Goal: Transaction & Acquisition: Download file/media

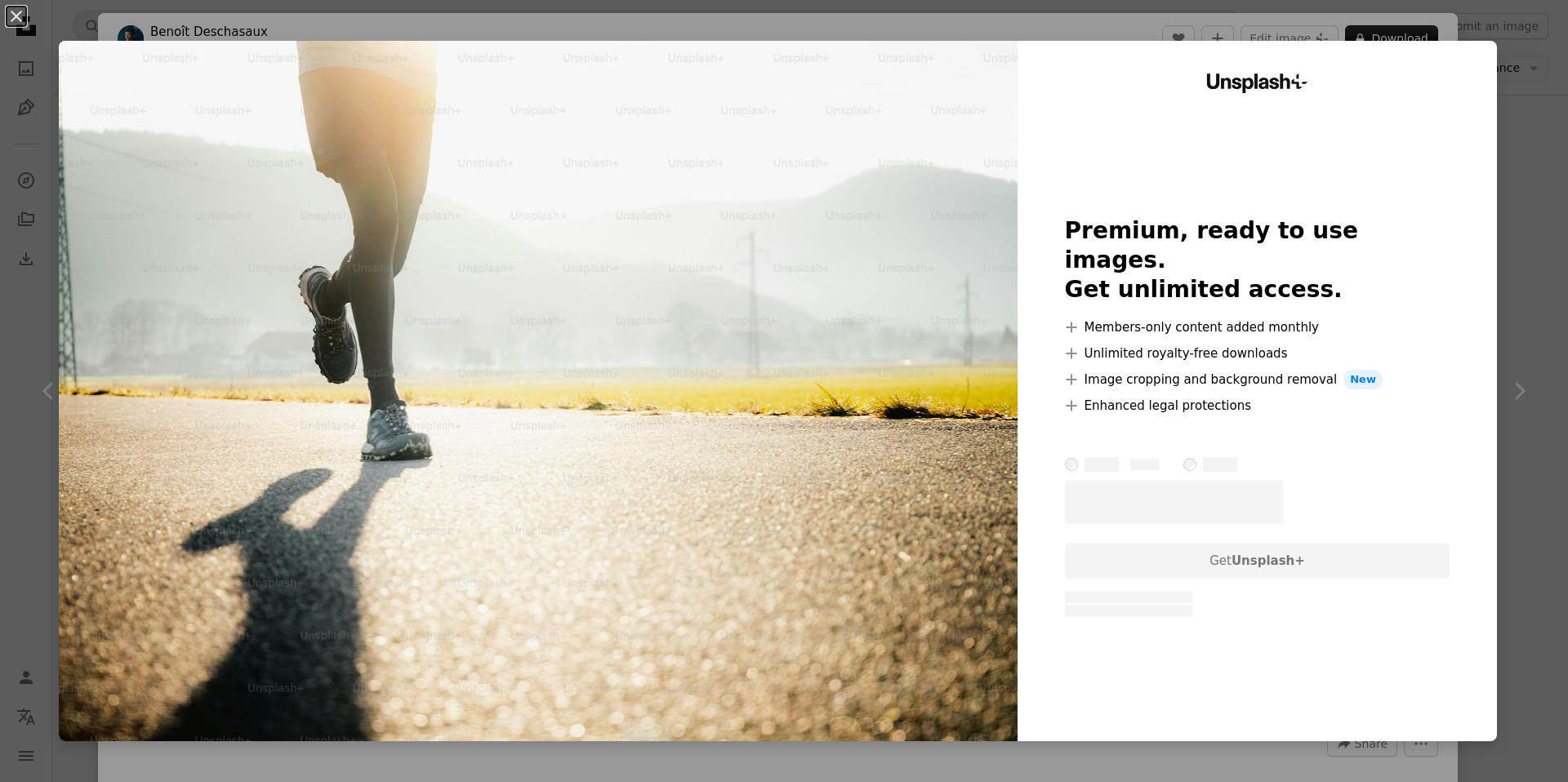
scroll to position [0, 56]
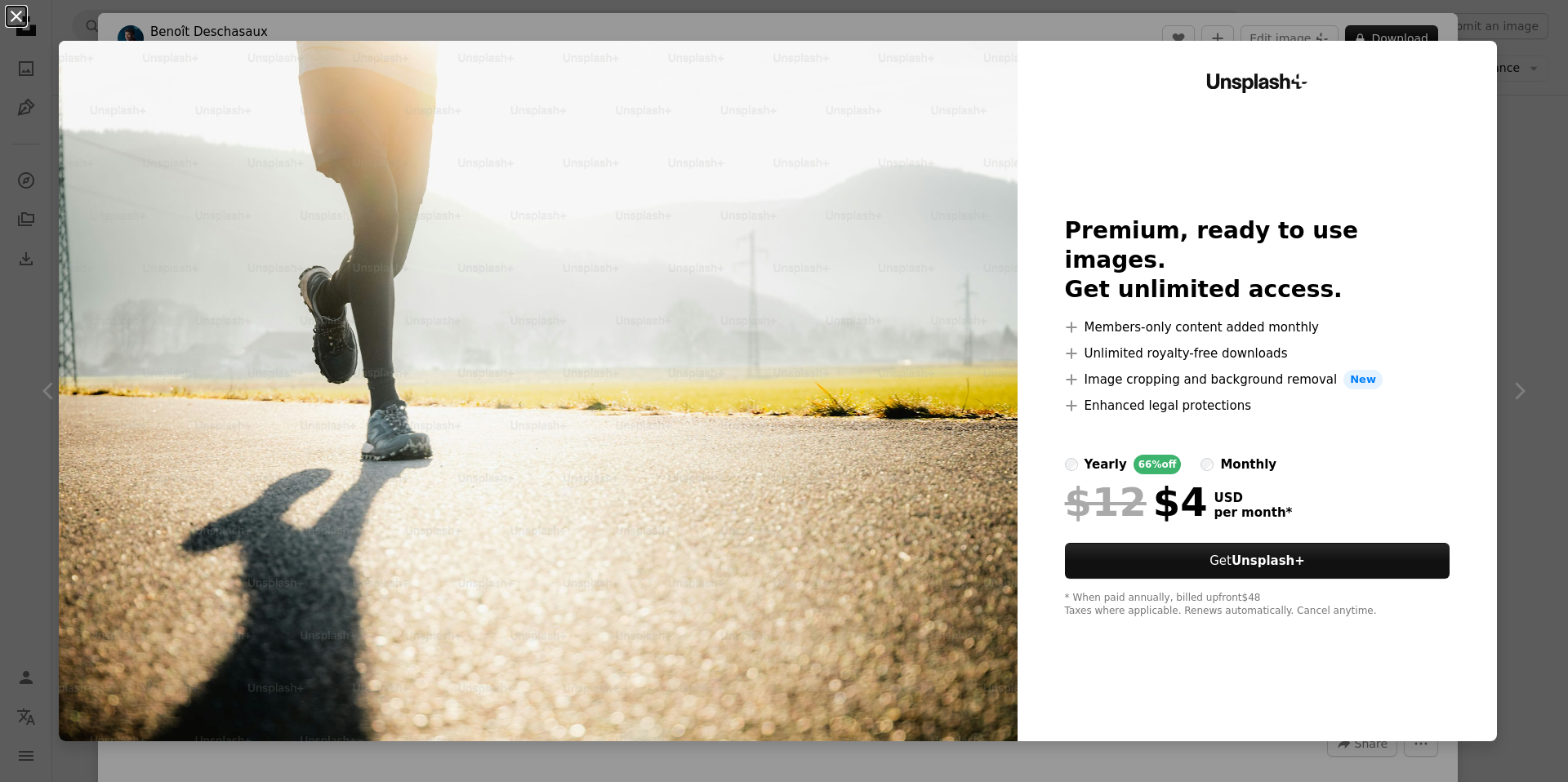
click at [15, 15] on button "An X shape" at bounding box center [16, 16] width 20 height 20
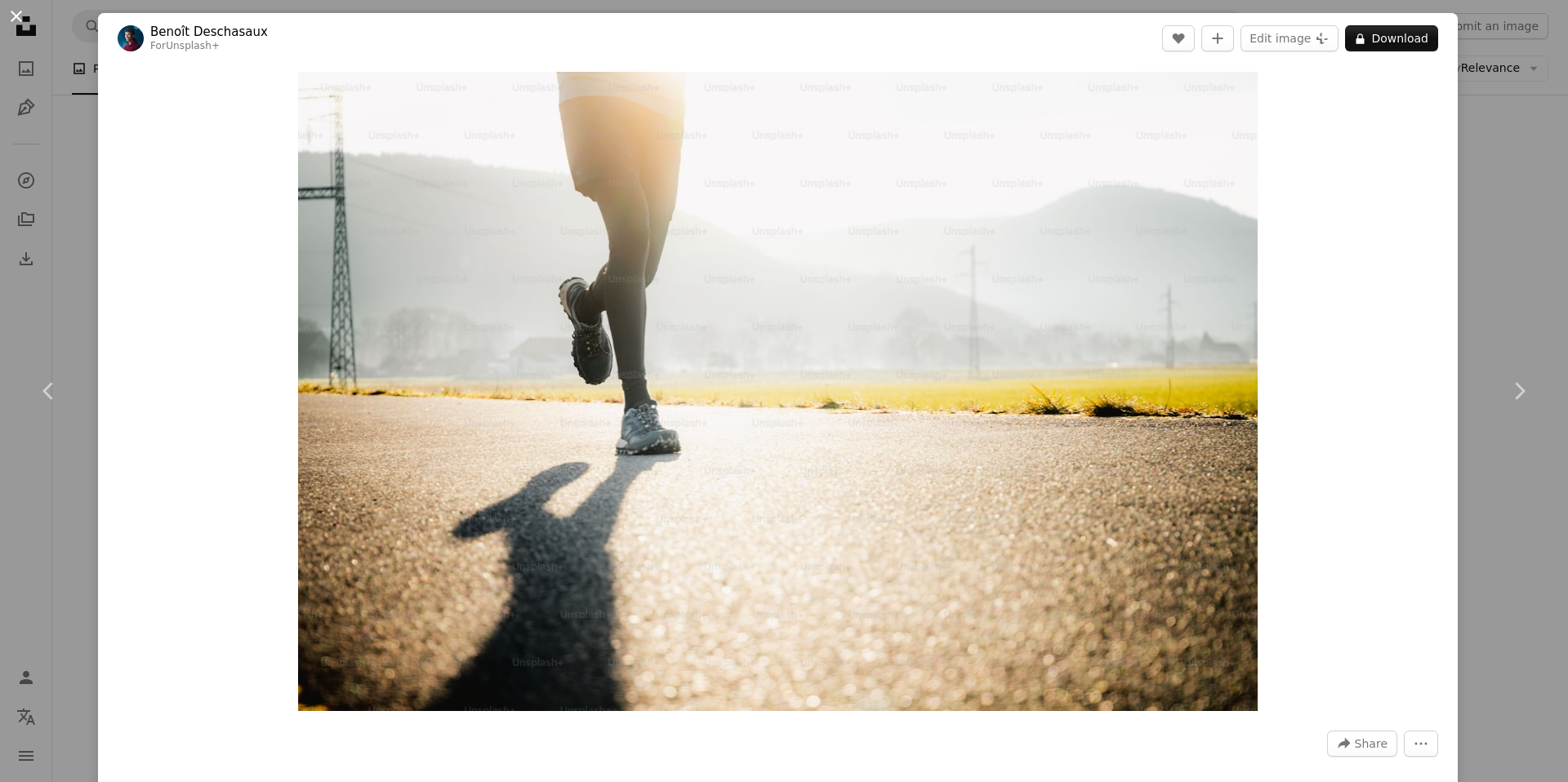
click at [14, 26] on button "An X shape" at bounding box center [16, 16] width 20 height 20
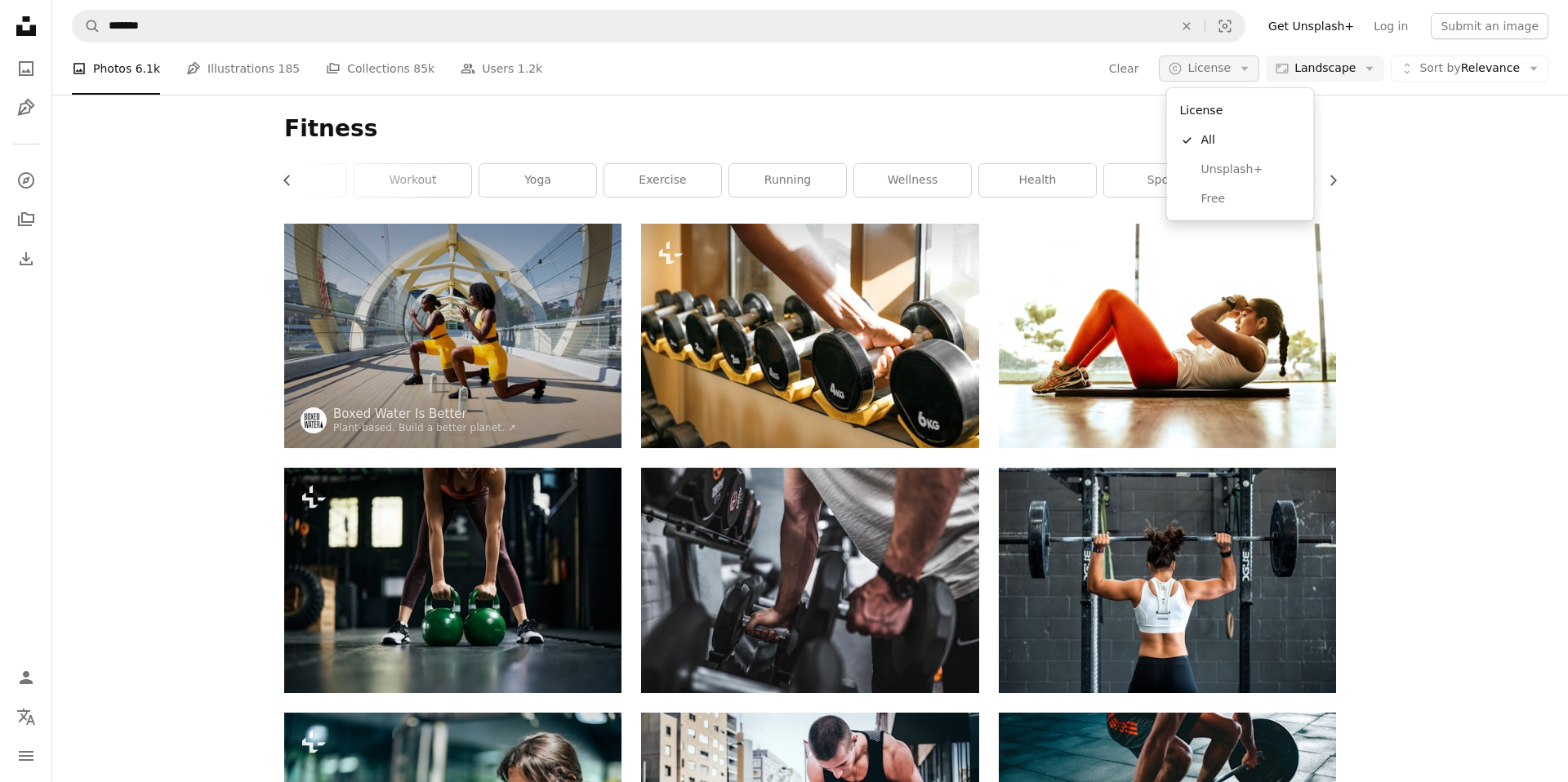
click at [1219, 74] on span "License" at bounding box center [1209, 68] width 43 height 16
click at [1242, 205] on span "Free" at bounding box center [1251, 199] width 100 height 16
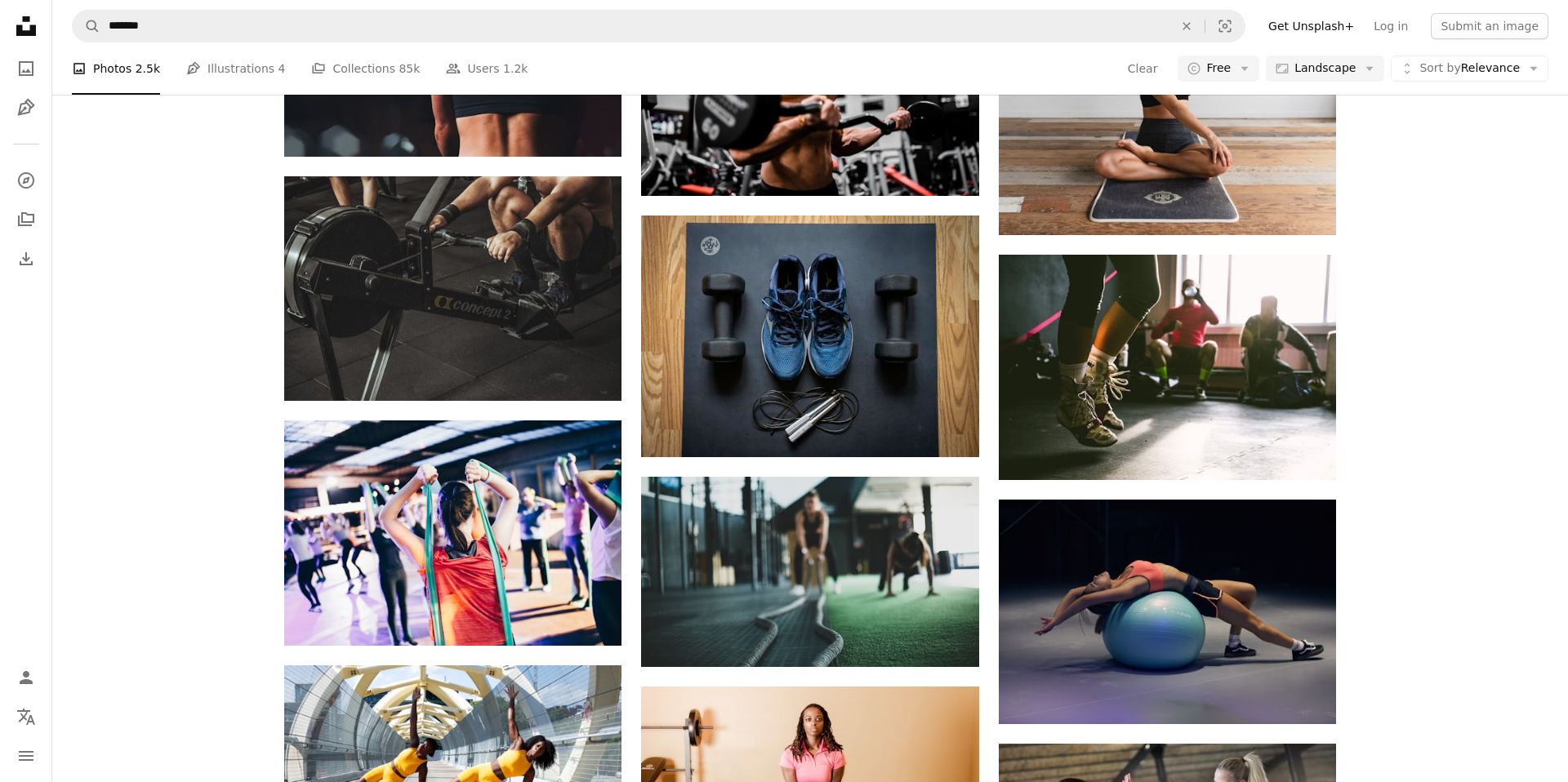
scroll to position [1748, 0]
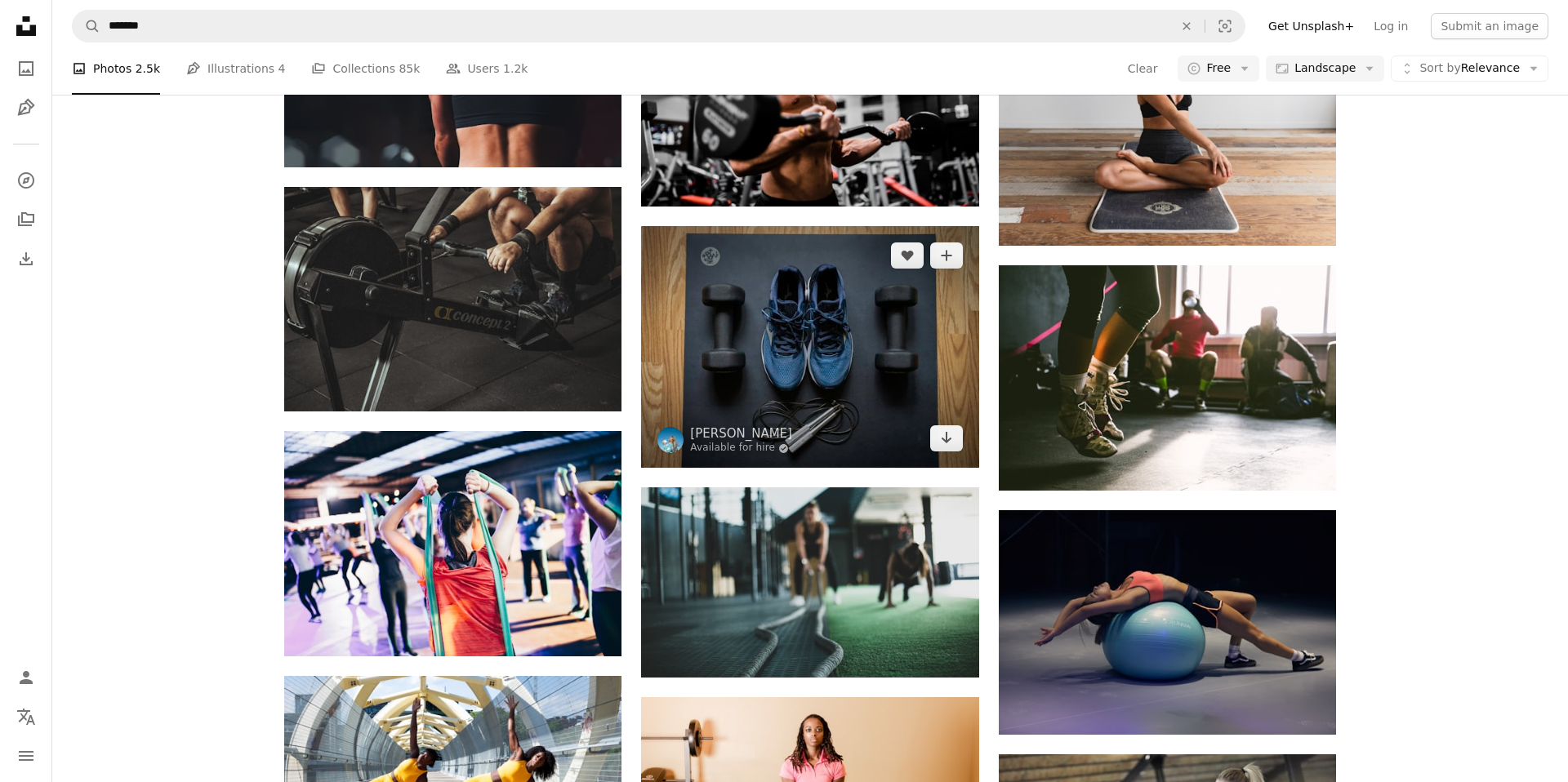
click at [905, 329] on img at bounding box center [809, 346] width 338 height 242
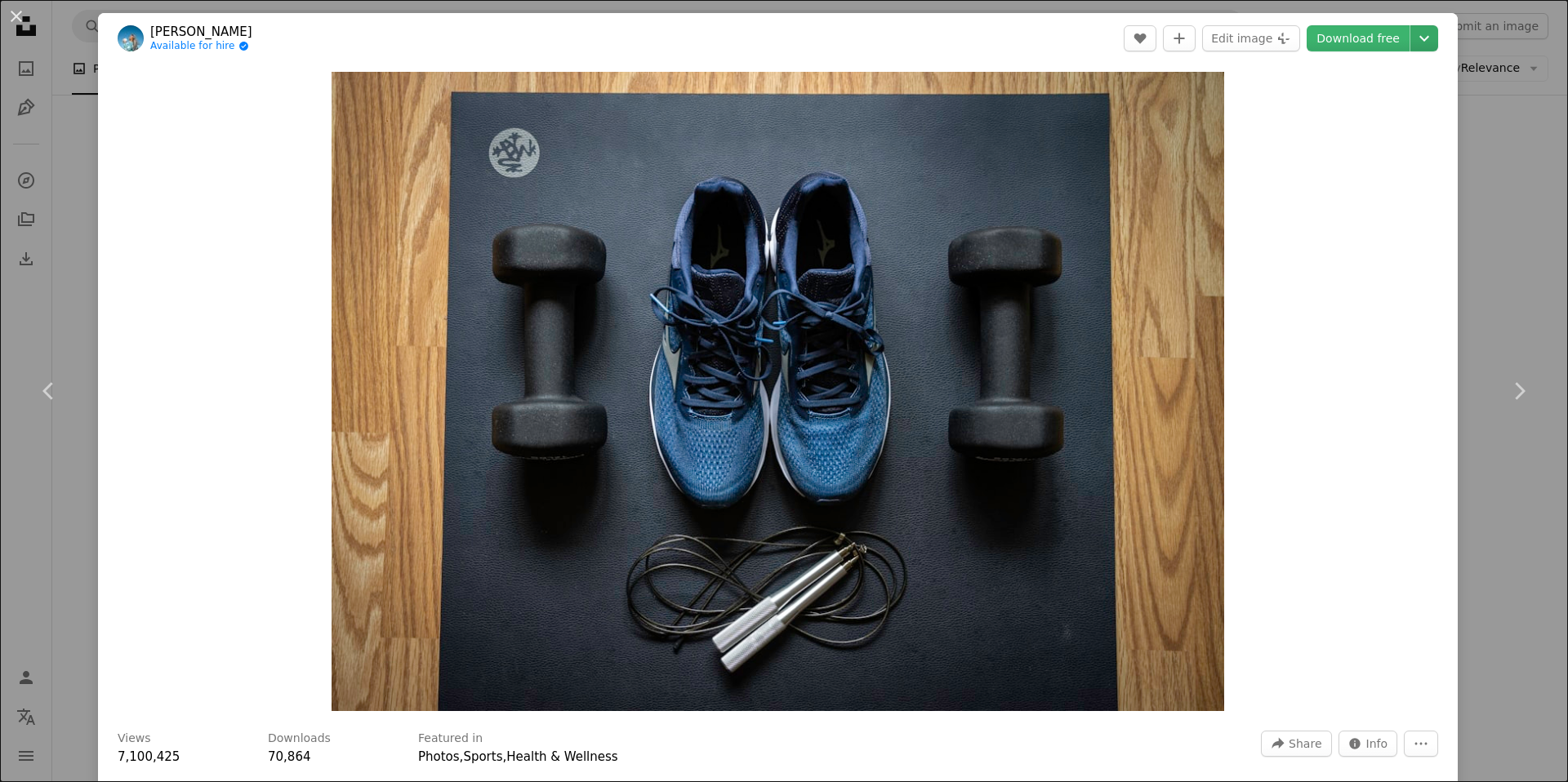
click at [1428, 38] on icon "Chevron down" at bounding box center [1424, 39] width 26 height 20
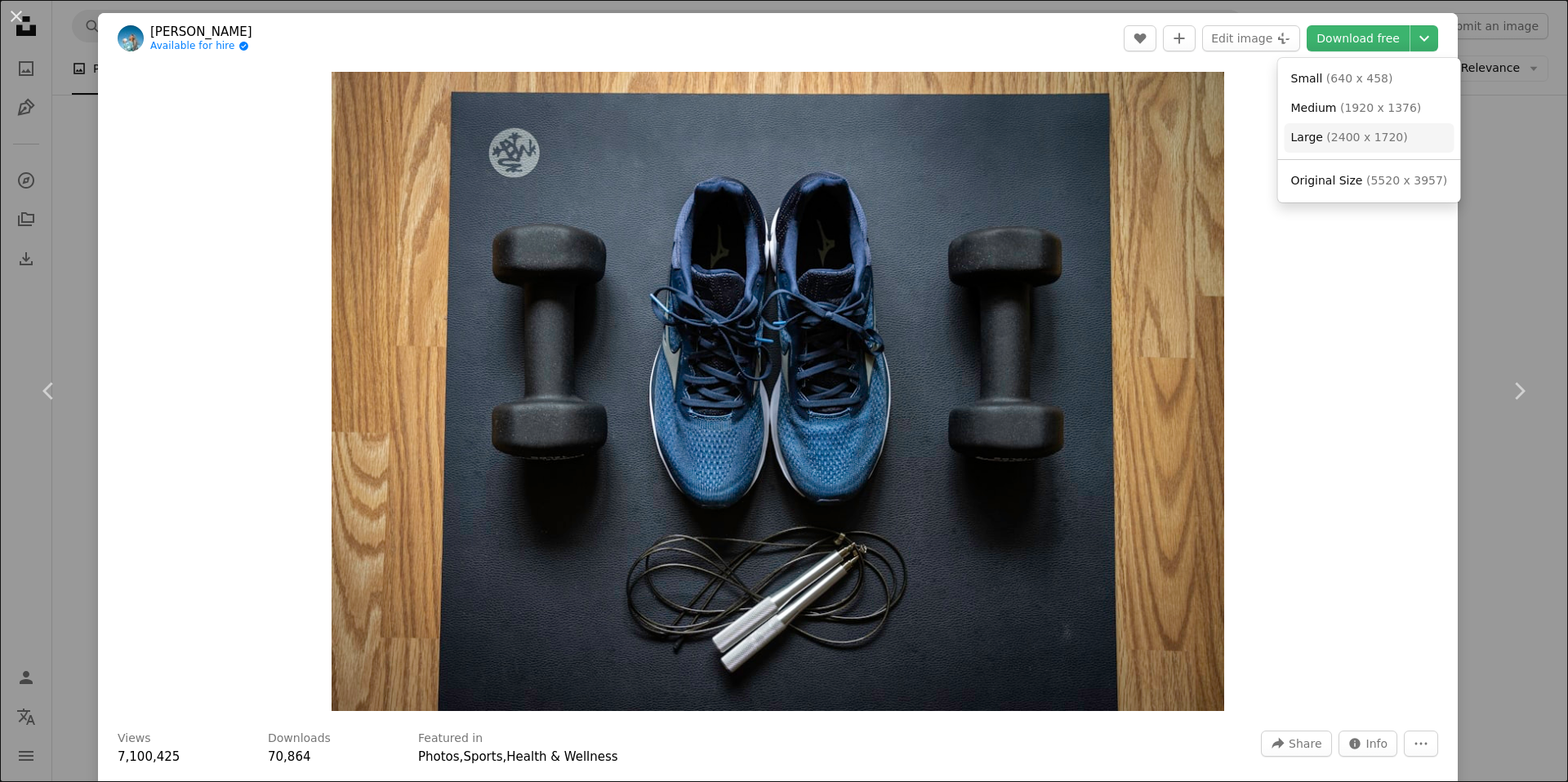
click at [1392, 135] on span "( 2400 x 1720 )" at bounding box center [1367, 137] width 81 height 13
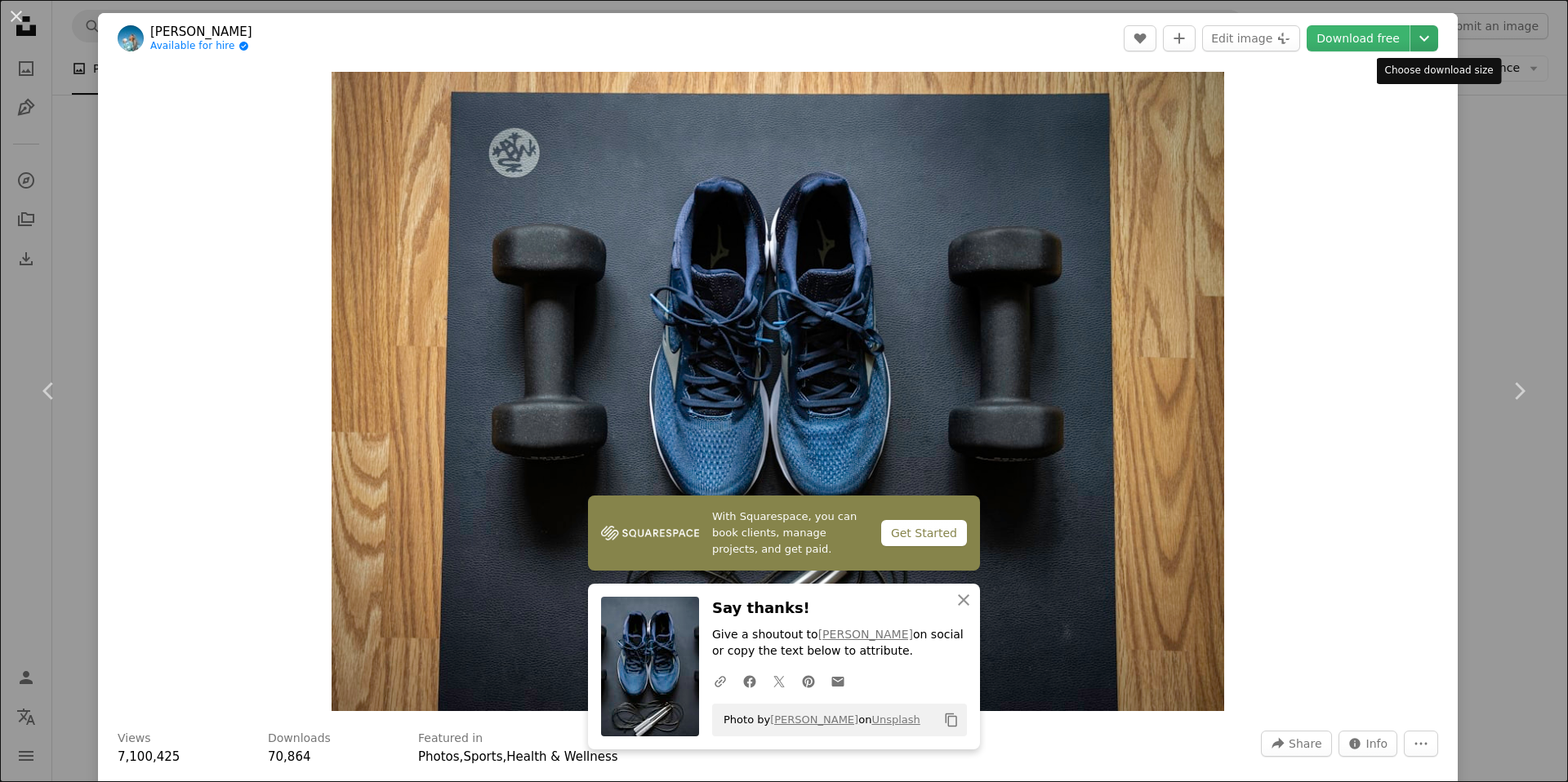
click at [1432, 39] on icon "Chevron down" at bounding box center [1424, 39] width 26 height 20
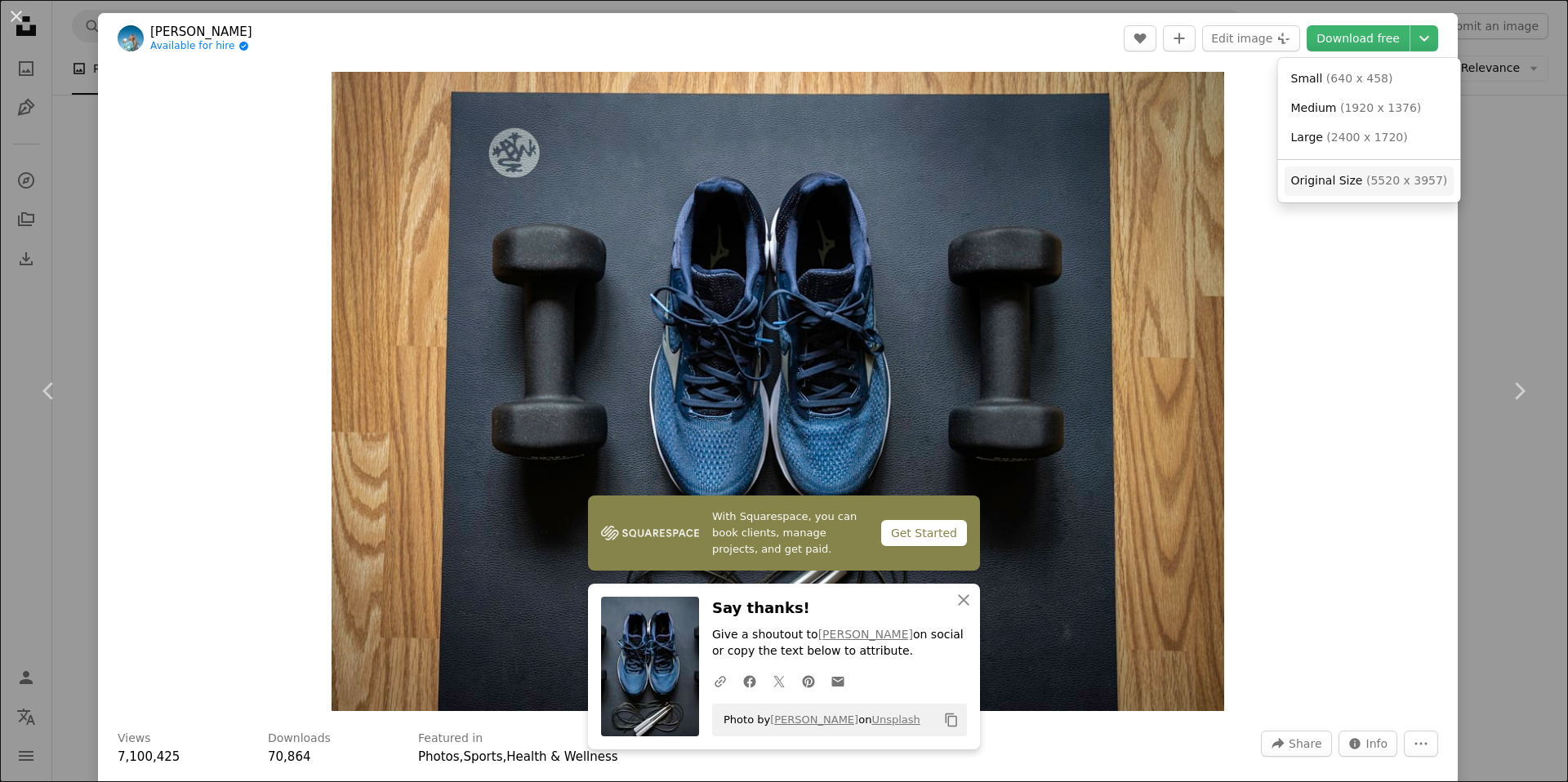
click at [1403, 188] on span "Original Size ( 5520 x 3957 )" at bounding box center [1370, 181] width 157 height 16
click at [658, 87] on img "Zoom in on this image" at bounding box center [777, 391] width 892 height 640
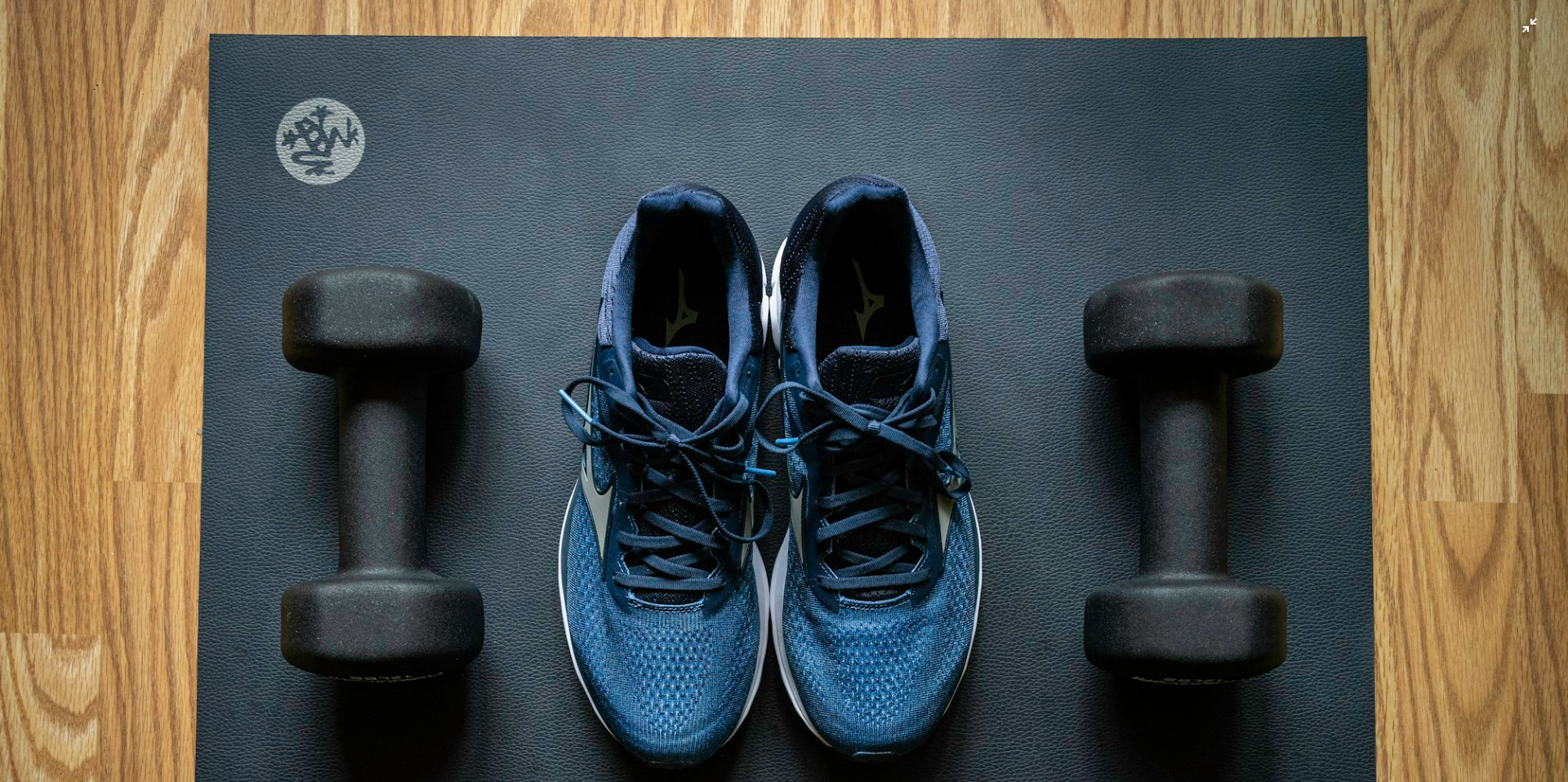
scroll to position [171, 0]
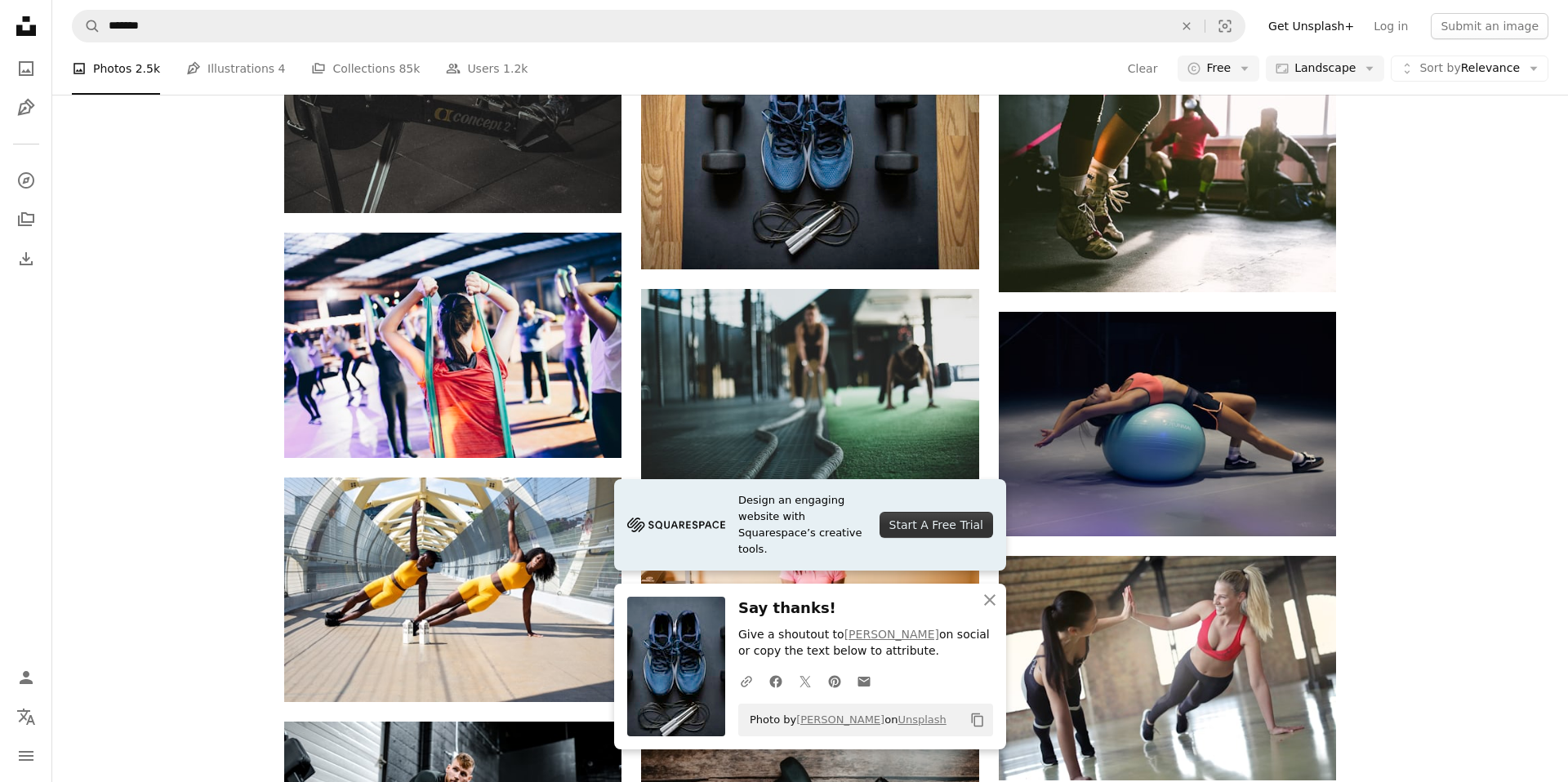
scroll to position [2006, 0]
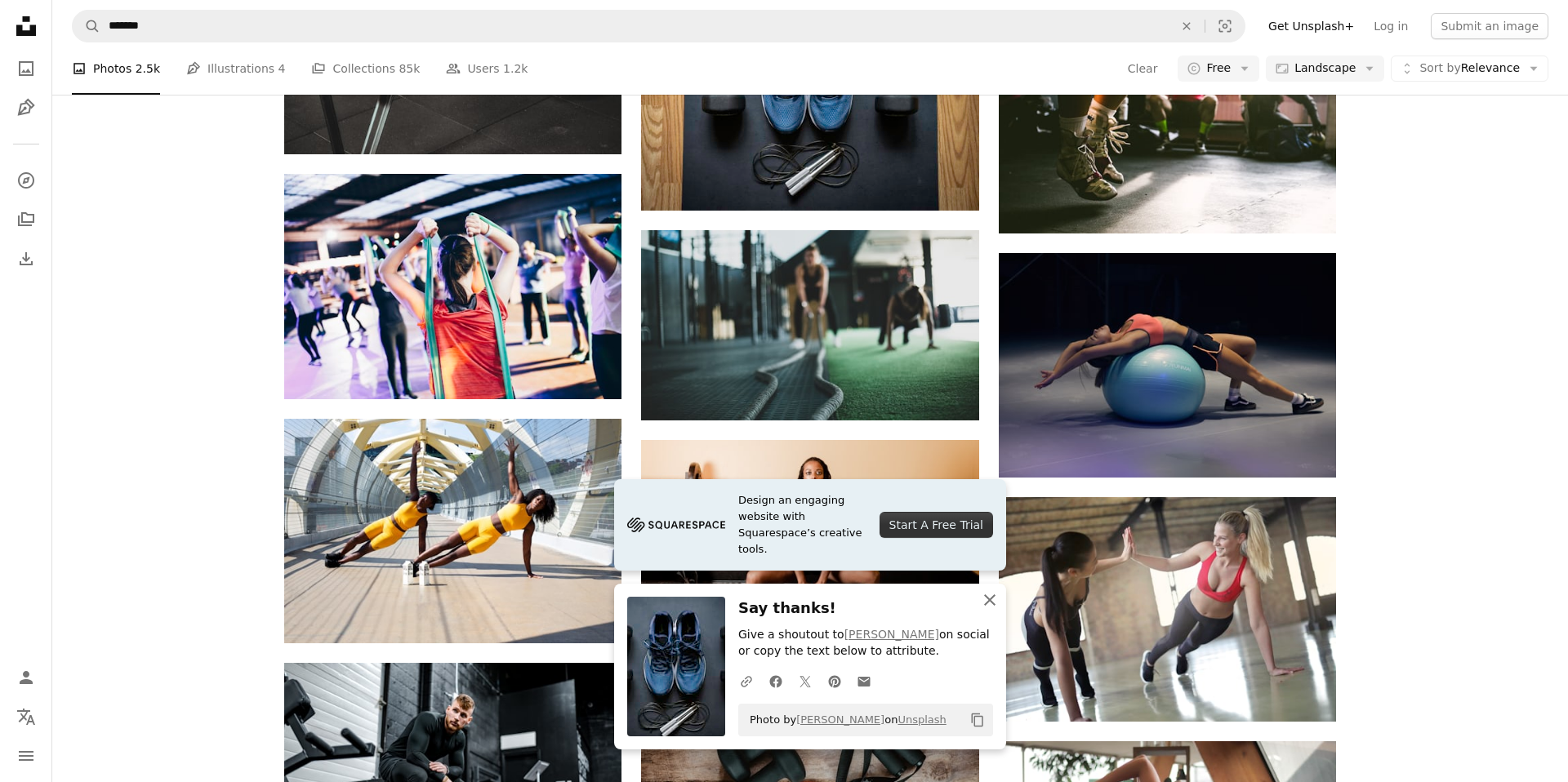
click at [987, 599] on icon "button" at bounding box center [990, 600] width 12 height 12
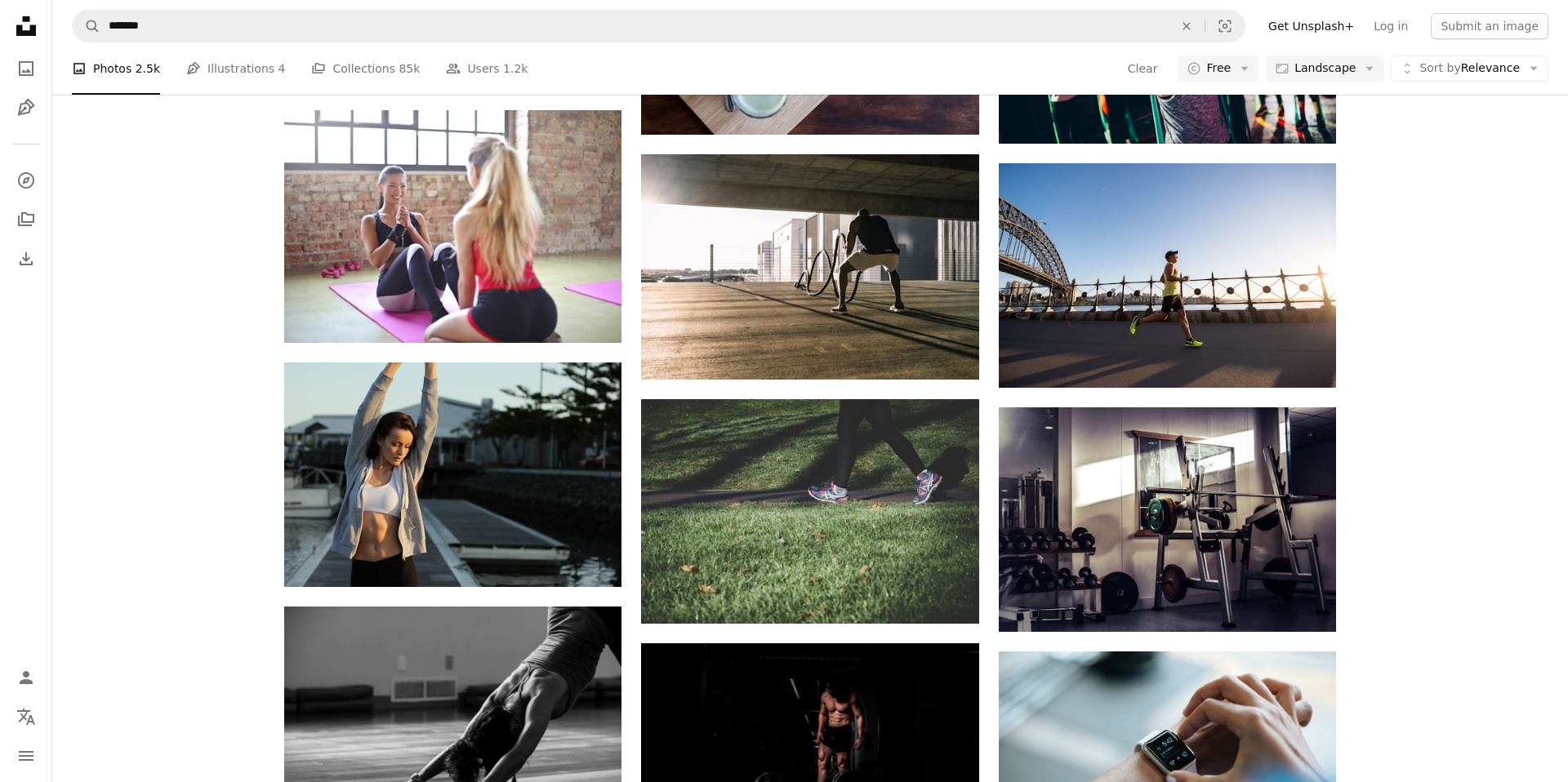
scroll to position [3782, 0]
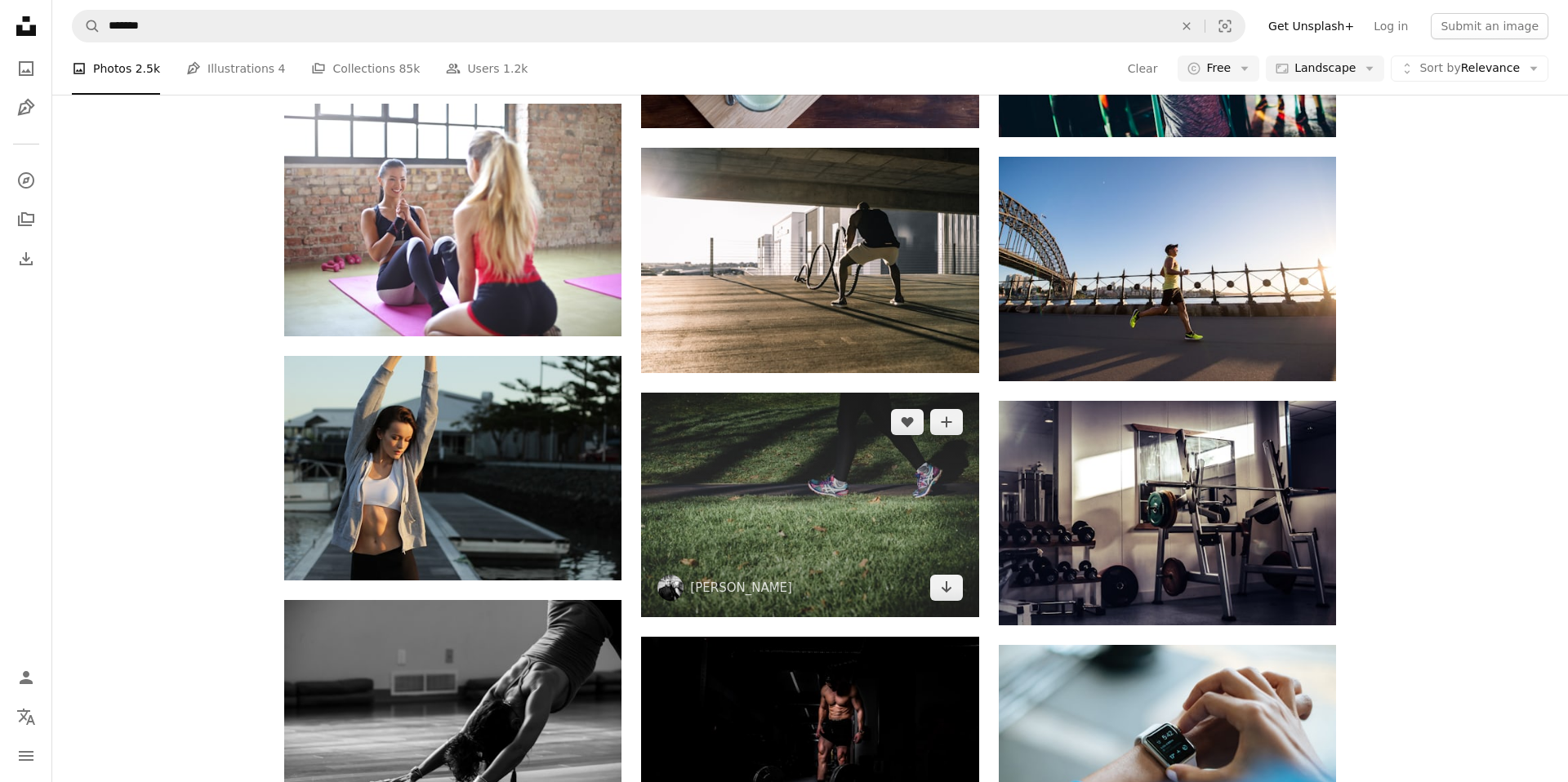
click at [782, 524] on img at bounding box center [809, 506] width 338 height 225
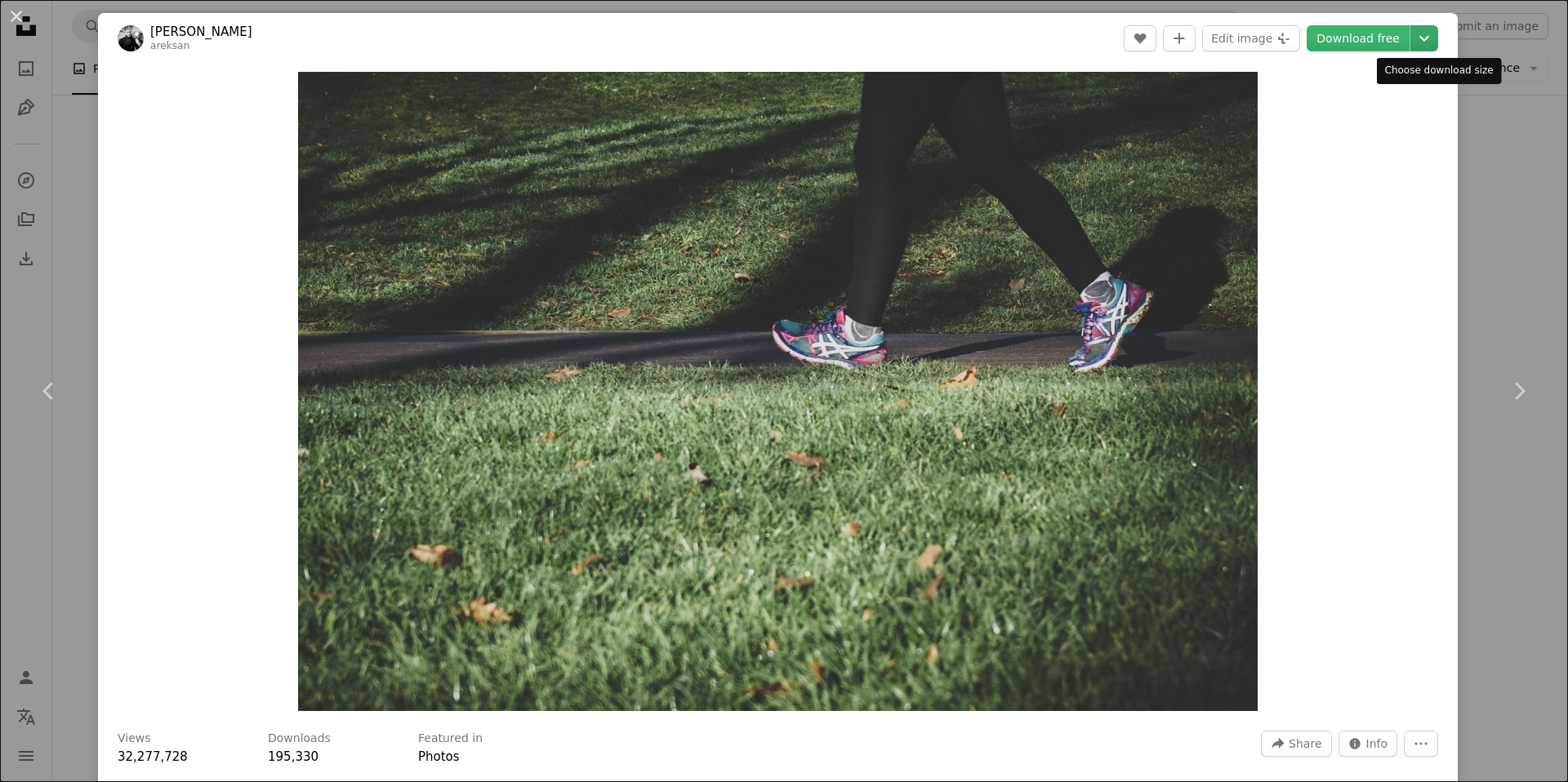
click at [1437, 40] on icon "Chevron down" at bounding box center [1424, 39] width 26 height 20
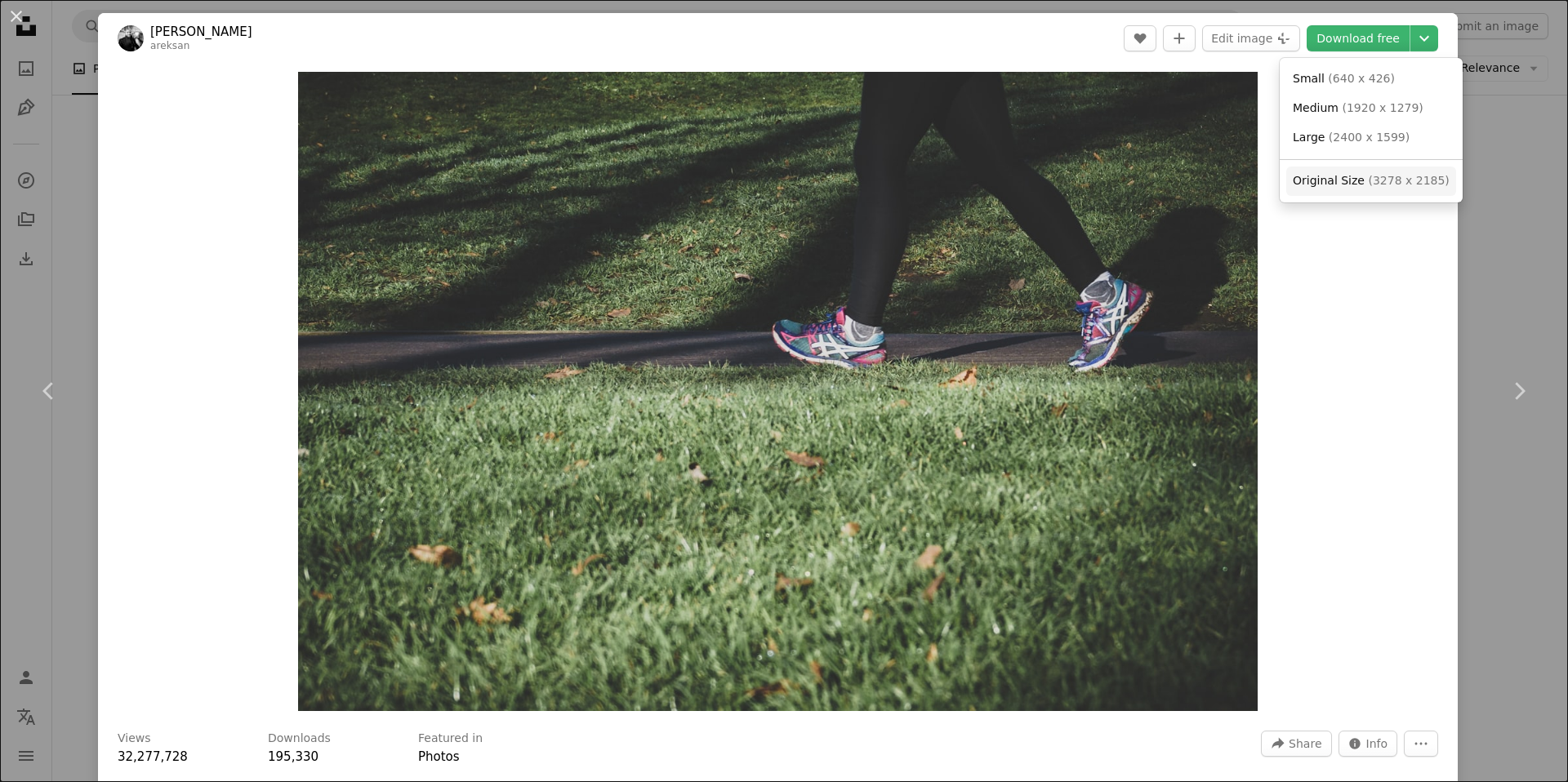
click at [1378, 173] on span "Original Size ( 3278 x 2185 )" at bounding box center [1372, 181] width 157 height 16
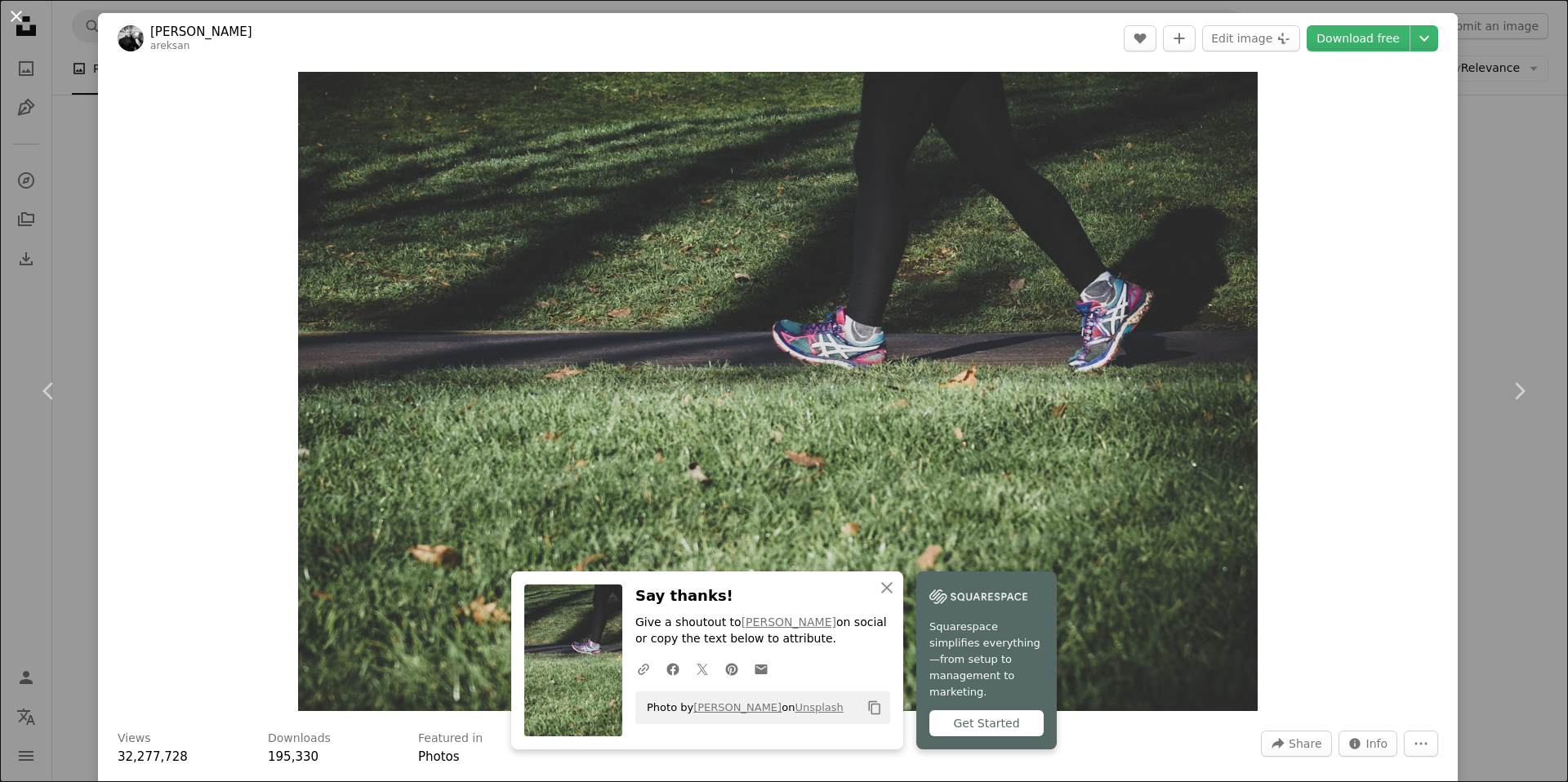
click at [22, 20] on button "An X shape" at bounding box center [16, 16] width 20 height 20
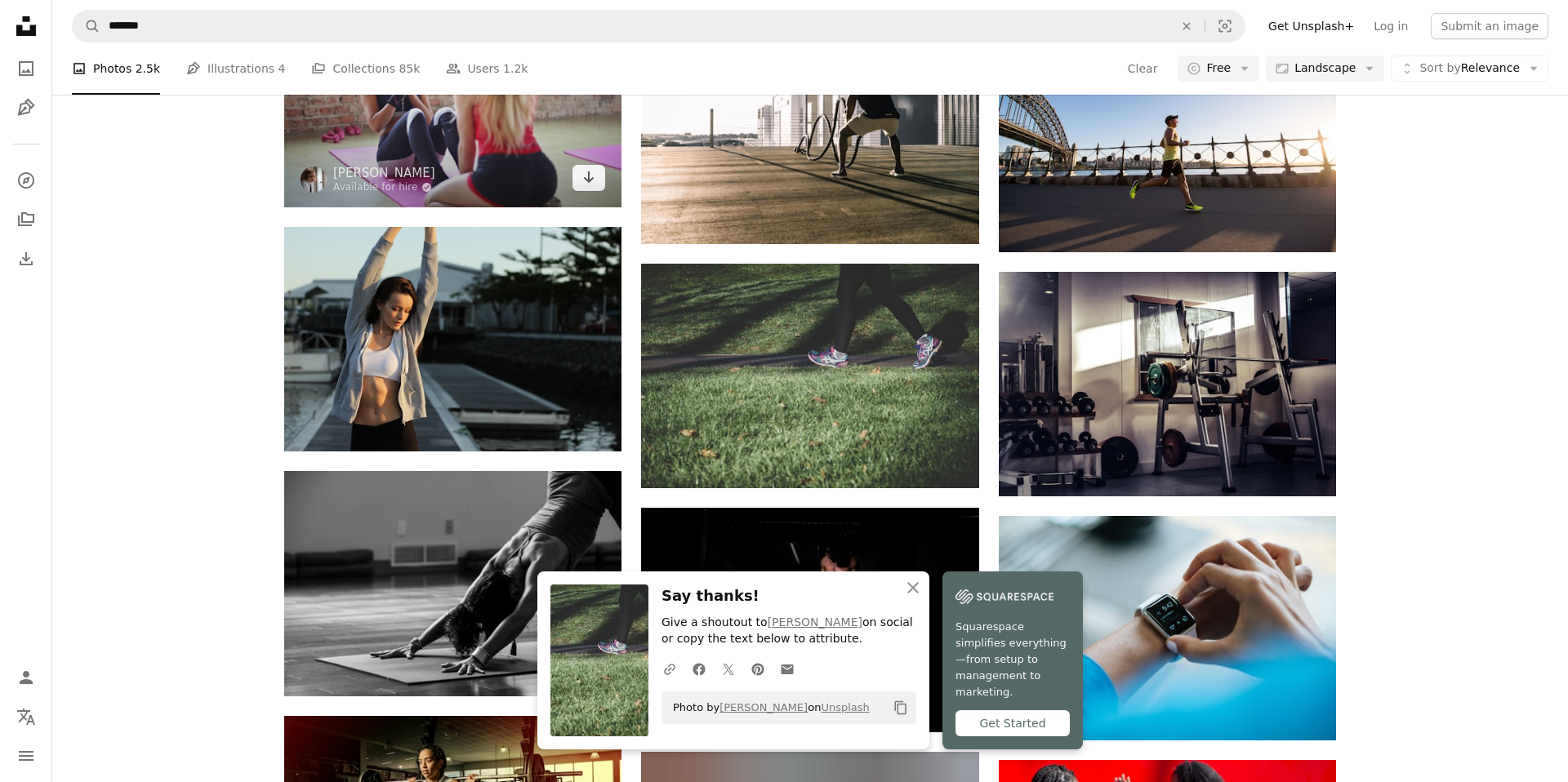
scroll to position [4046, 0]
